Goal: Task Accomplishment & Management: Use online tool/utility

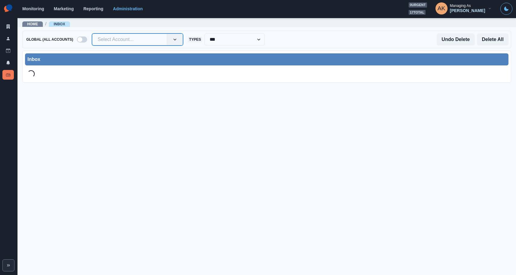
type input "**********"
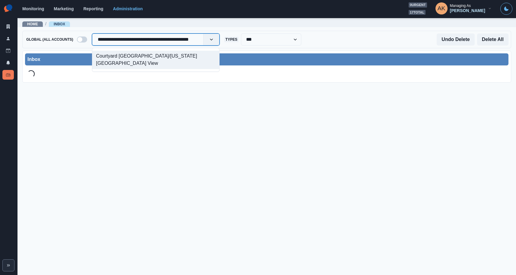
scroll to position [0, 9]
click at [138, 57] on div "Courtyard [GEOGRAPHIC_DATA]/[US_STATE][GEOGRAPHIC_DATA] View" at bounding box center [155, 60] width 127 height 18
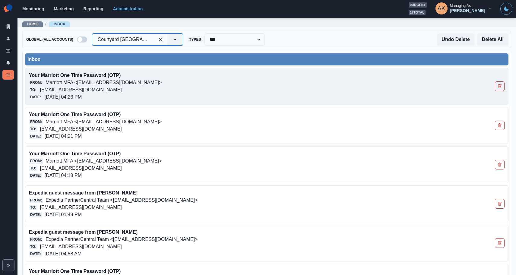
click at [117, 81] on p "Marriott MFA <[EMAIL_ADDRESS][DOMAIN_NAME]>" at bounding box center [104, 82] width 116 height 7
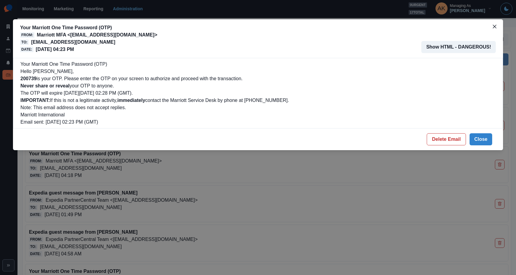
click at [31, 80] on b "200739" at bounding box center [29, 78] width 16 height 5
copy b "200739"
click at [445, 139] on button "Delete Email" at bounding box center [446, 139] width 39 height 12
